Goal: Answer question/provide support: Share knowledge or assist other users

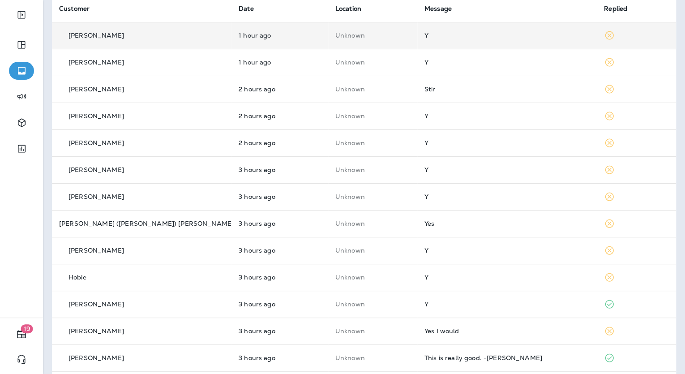
scroll to position [143, 0]
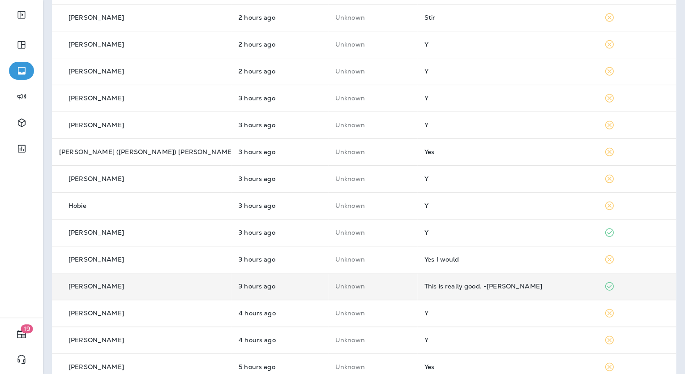
click at [448, 287] on div "This is really good. -[PERSON_NAME]" at bounding box center [506, 285] width 165 height 7
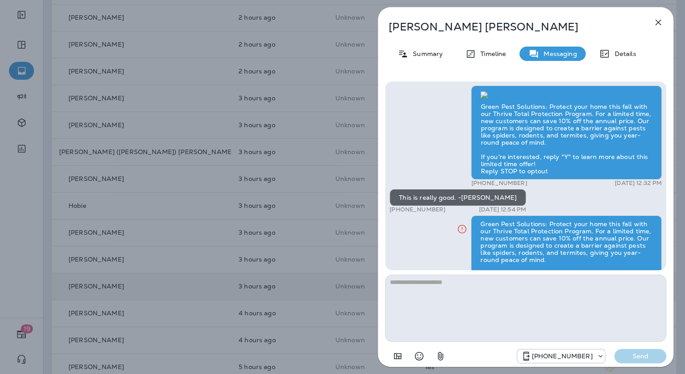
scroll to position [-68, 0]
click at [654, 23] on icon "button" at bounding box center [658, 22] width 11 height 11
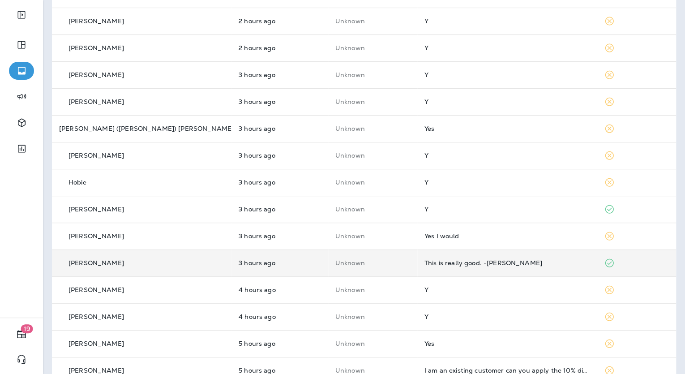
scroll to position [179, 0]
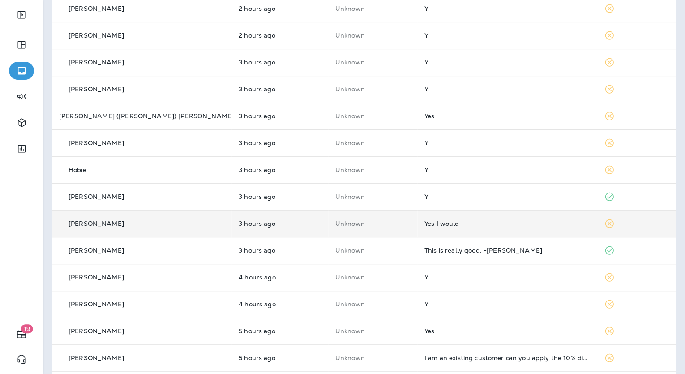
click at [505, 228] on td "Yes I would" at bounding box center [506, 223] width 179 height 27
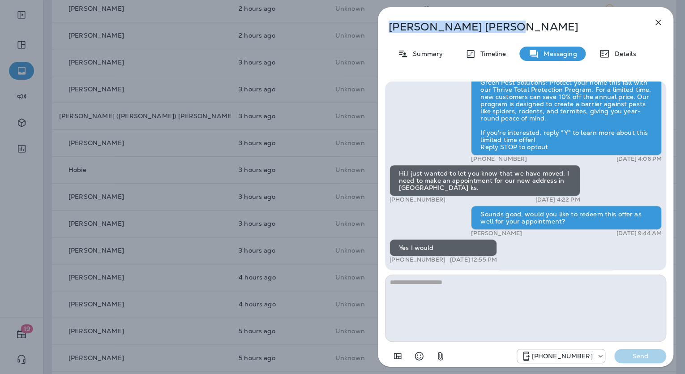
drag, startPoint x: 455, startPoint y: 29, endPoint x: 388, endPoint y: 30, distance: 66.7
click at [388, 30] on p "[PERSON_NAME]" at bounding box center [510, 27] width 244 height 13
copy p "[PERSON_NAME]"
click at [424, 50] on p "Summary" at bounding box center [425, 53] width 34 height 7
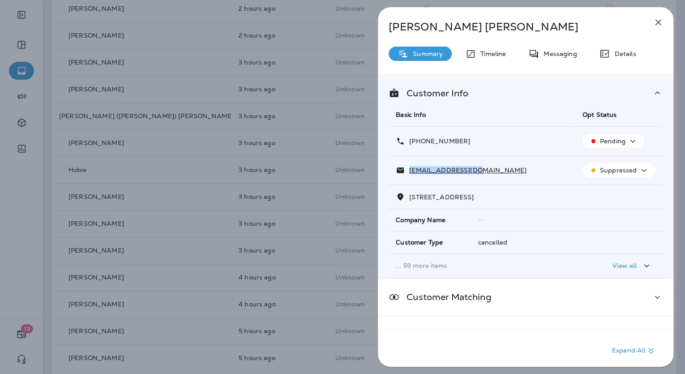
drag, startPoint x: 487, startPoint y: 172, endPoint x: 409, endPoint y: 166, distance: 78.1
click at [409, 166] on td "[EMAIL_ADDRESS][DOMAIN_NAME]" at bounding box center [481, 170] width 187 height 29
copy p "[EMAIL_ADDRESS][DOMAIN_NAME]"
drag, startPoint x: 468, startPoint y: 136, endPoint x: 410, endPoint y: 141, distance: 58.4
click at [410, 141] on td "[PHONE_NUMBER]" at bounding box center [481, 141] width 187 height 29
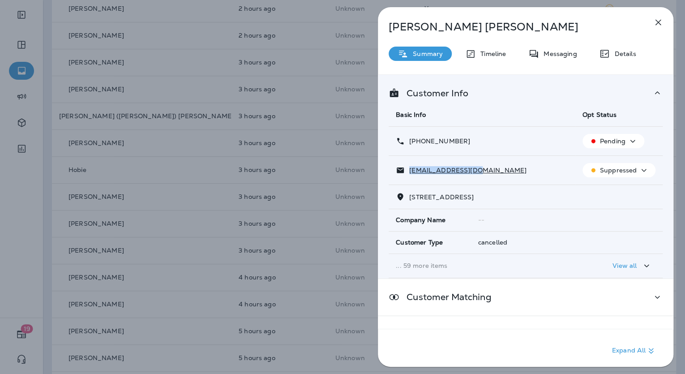
copy p "[PHONE_NUMBER]"
click at [271, 191] on div "[PERSON_NAME] Summary Timeline Messaging Details Customer Info Basic Info Opt S…" at bounding box center [342, 187] width 685 height 374
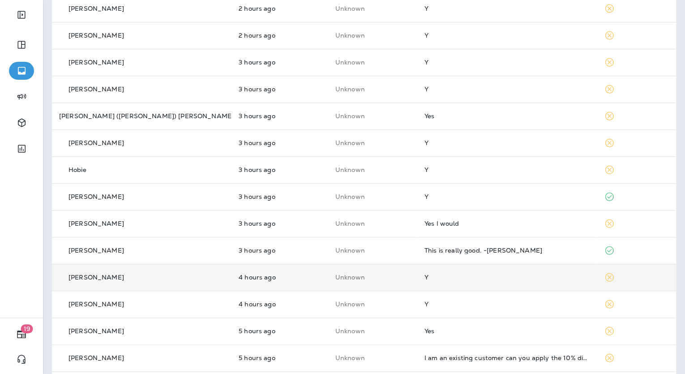
scroll to position [266, 0]
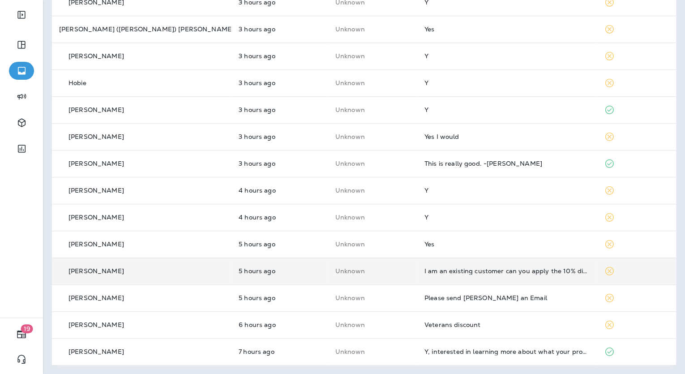
click at [513, 265] on td "I am an existing customer can you apply the 10% discount to my account? If you …" at bounding box center [506, 270] width 179 height 27
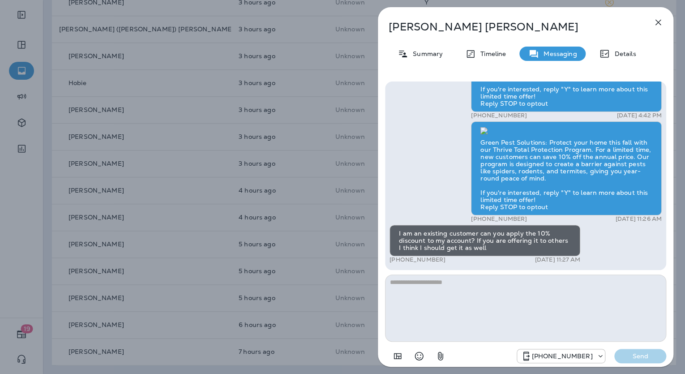
click at [310, 265] on div "[PERSON_NAME] Summary Timeline Messaging Details Green Pest Solutions: Protect …" at bounding box center [342, 187] width 685 height 374
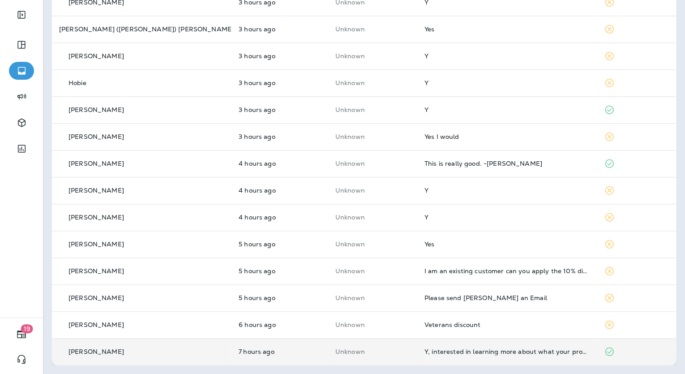
click at [507, 346] on td "Y, interested in learning more about what your program covers" at bounding box center [506, 351] width 179 height 27
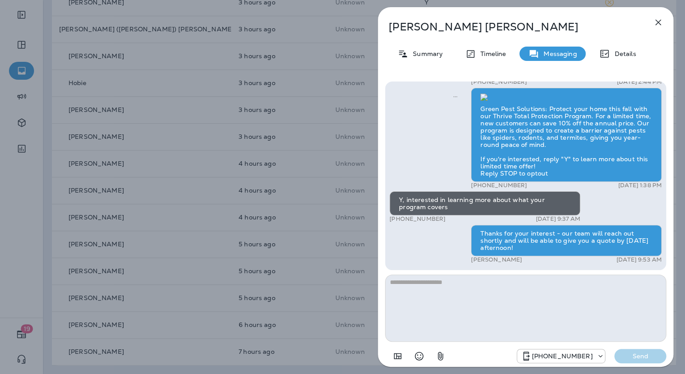
click at [259, 276] on div "[PERSON_NAME] Summary Timeline Messaging Details Green Pest Solutions: Protect …" at bounding box center [342, 187] width 685 height 374
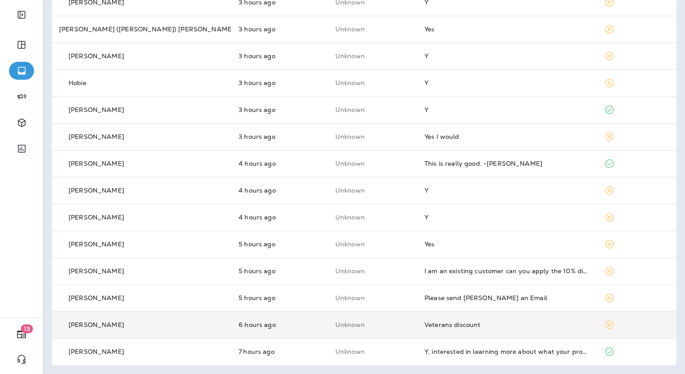
click at [429, 328] on td "Veterans discount" at bounding box center [506, 324] width 179 height 27
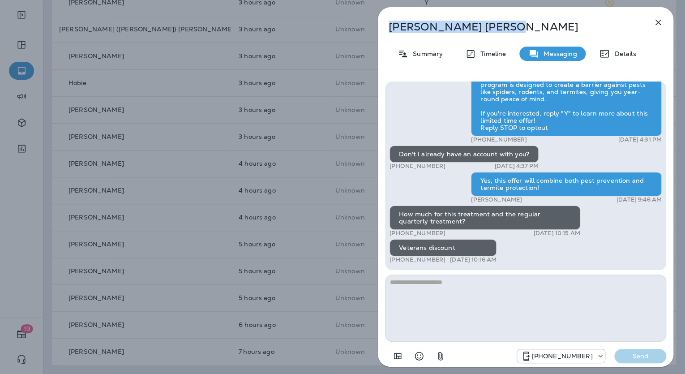
drag, startPoint x: 451, startPoint y: 25, endPoint x: 392, endPoint y: 31, distance: 59.4
click at [392, 31] on p "[PERSON_NAME]" at bounding box center [510, 27] width 244 height 13
copy p "[PERSON_NAME]"
drag, startPoint x: 405, startPoint y: 59, endPoint x: 410, endPoint y: 61, distance: 5.7
click at [405, 59] on icon at bounding box center [402, 53] width 11 height 11
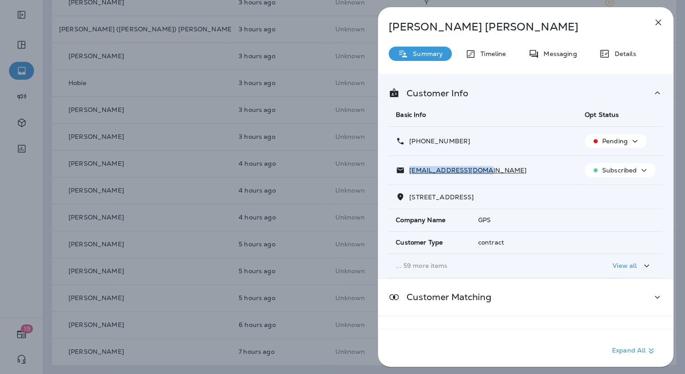
drag, startPoint x: 488, startPoint y: 168, endPoint x: 411, endPoint y: 172, distance: 77.6
click at [411, 172] on div "[EMAIL_ADDRESS][DOMAIN_NAME]" at bounding box center [483, 170] width 175 height 9
copy p "[EMAIL_ADDRESS][DOMAIN_NAME]"
drag, startPoint x: 464, startPoint y: 138, endPoint x: 406, endPoint y: 147, distance: 58.4
click at [406, 147] on td "[PHONE_NUMBER]" at bounding box center [482, 141] width 189 height 29
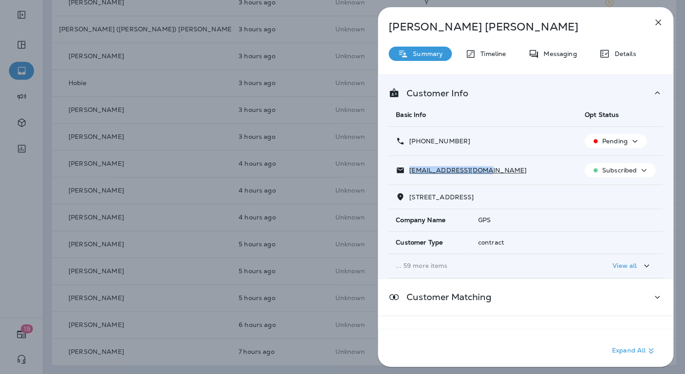
copy p "[PHONE_NUMBER]"
click at [312, 241] on div "[PERSON_NAME] Summary Timeline Messaging Details Customer Info Basic Info Opt S…" at bounding box center [342, 187] width 685 height 374
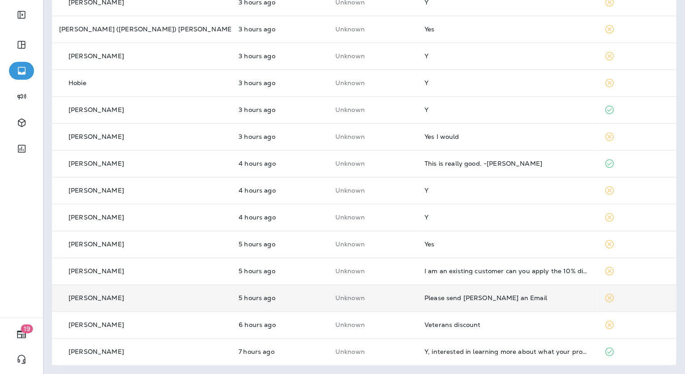
click at [451, 301] on td "Please send [PERSON_NAME] an Email" at bounding box center [506, 297] width 179 height 27
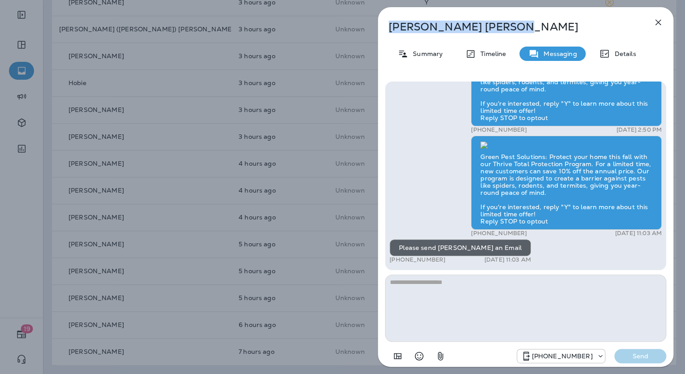
drag, startPoint x: 471, startPoint y: 28, endPoint x: 391, endPoint y: 31, distance: 80.6
click at [391, 31] on p "[PERSON_NAME]" at bounding box center [510, 27] width 244 height 13
copy p "[PERSON_NAME]"
drag, startPoint x: 421, startPoint y: 52, endPoint x: 425, endPoint y: 61, distance: 9.6
click at [421, 52] on p "Summary" at bounding box center [425, 53] width 34 height 7
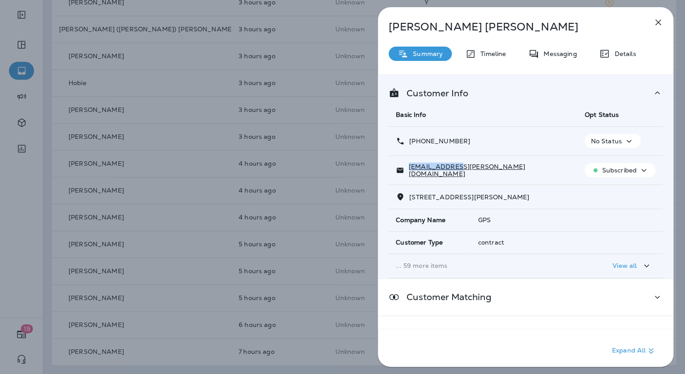
drag, startPoint x: 473, startPoint y: 159, endPoint x: 409, endPoint y: 169, distance: 64.3
click at [409, 169] on td "[EMAIL_ADDRESS][PERSON_NAME][DOMAIN_NAME]" at bounding box center [482, 170] width 189 height 29
copy p "[EMAIL_ADDRESS][PERSON_NAME][DOMAIN_NAME]"
drag, startPoint x: 465, startPoint y: 138, endPoint x: 409, endPoint y: 141, distance: 56.5
click at [409, 141] on div "[PHONE_NUMBER]" at bounding box center [483, 141] width 175 height 9
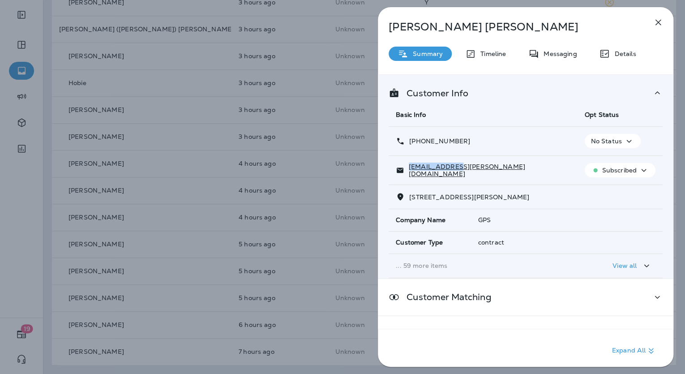
copy p "[PHONE_NUMBER]"
click at [286, 242] on div "[PERSON_NAME] Summary Timeline Messaging Details Customer Info Basic Info Opt S…" at bounding box center [342, 187] width 685 height 374
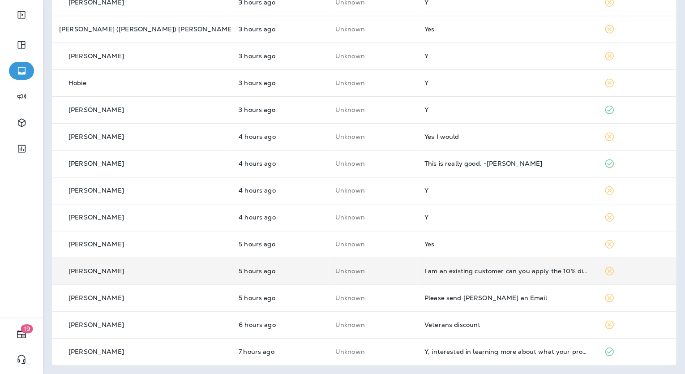
click at [448, 279] on td "I am an existing customer can you apply the 10% discount to my account? If you …" at bounding box center [506, 270] width 179 height 27
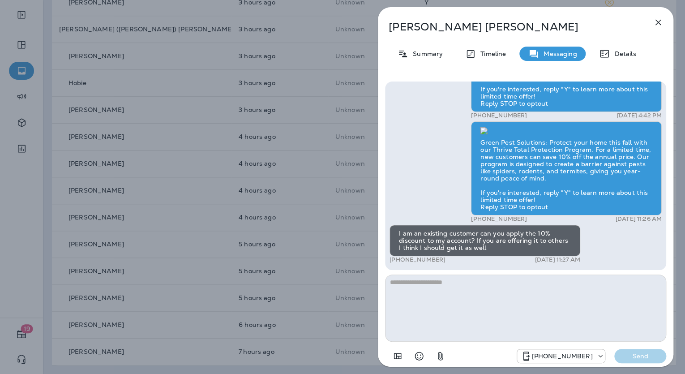
click at [294, 213] on div "[PERSON_NAME] Summary Timeline Messaging Details Green Pest Solutions: Protect …" at bounding box center [342, 187] width 685 height 374
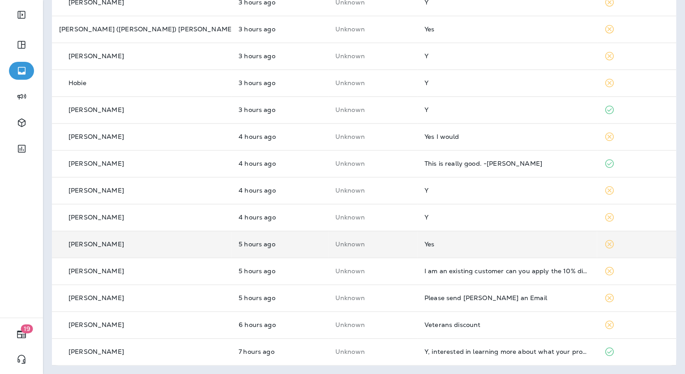
click at [417, 252] on td "Yes" at bounding box center [506, 244] width 179 height 27
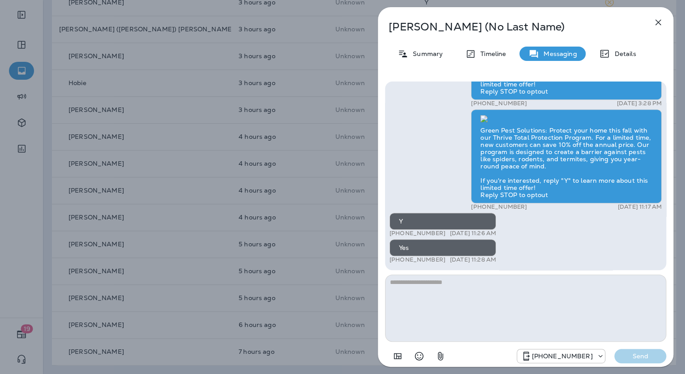
click at [450, 285] on textarea at bounding box center [525, 307] width 281 height 67
